Goal: Task Accomplishment & Management: Complete application form

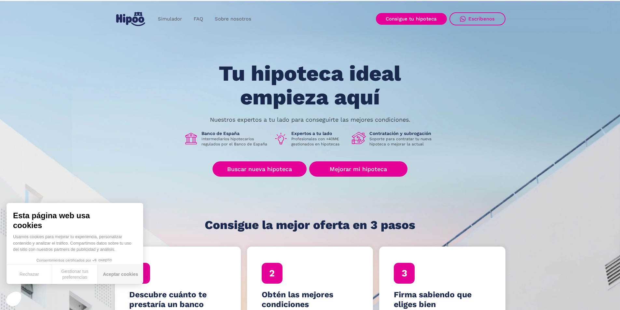
click at [119, 275] on button "Aceptar cookies" at bounding box center [121, 274] width 46 height 19
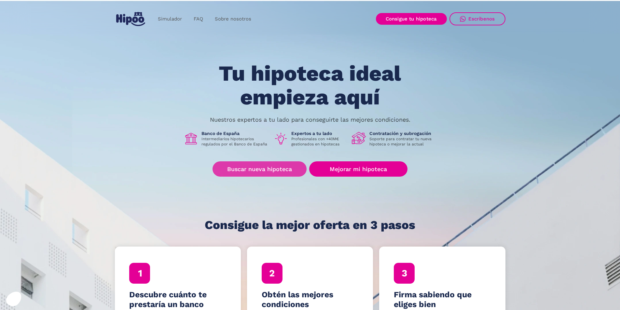
click at [282, 168] on link "Buscar nueva hipoteca" at bounding box center [260, 168] width 94 height 15
click at [288, 166] on link "Buscar nueva hipoteca" at bounding box center [260, 168] width 94 height 15
